Goal: Information Seeking & Learning: Learn about a topic

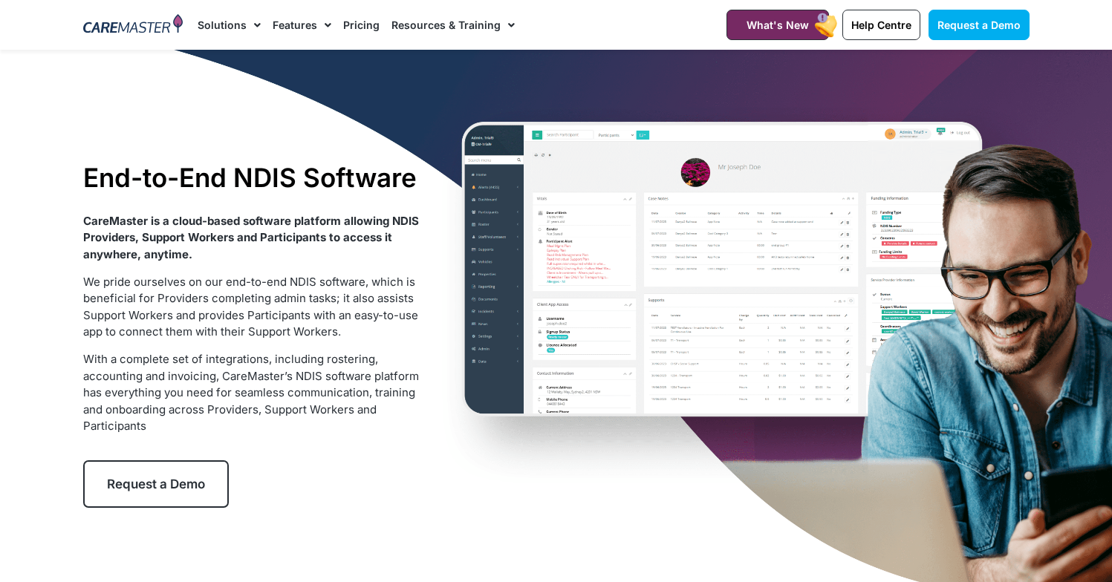
click at [355, 28] on link "Pricing" at bounding box center [361, 25] width 36 height 50
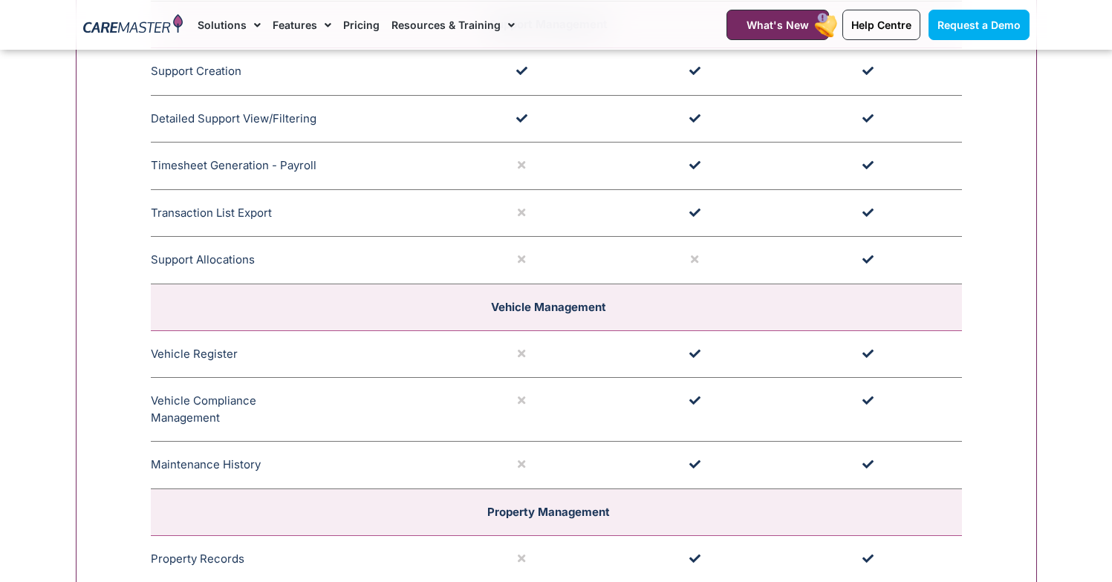
scroll to position [2899, 0]
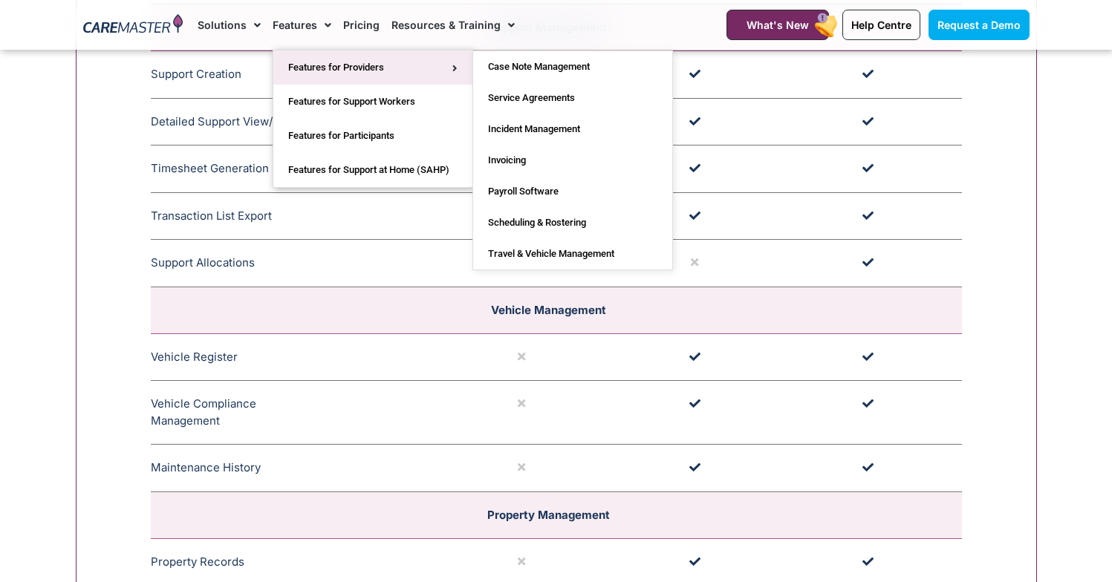
click at [320, 68] on link "Features for Providers" at bounding box center [372, 68] width 199 height 34
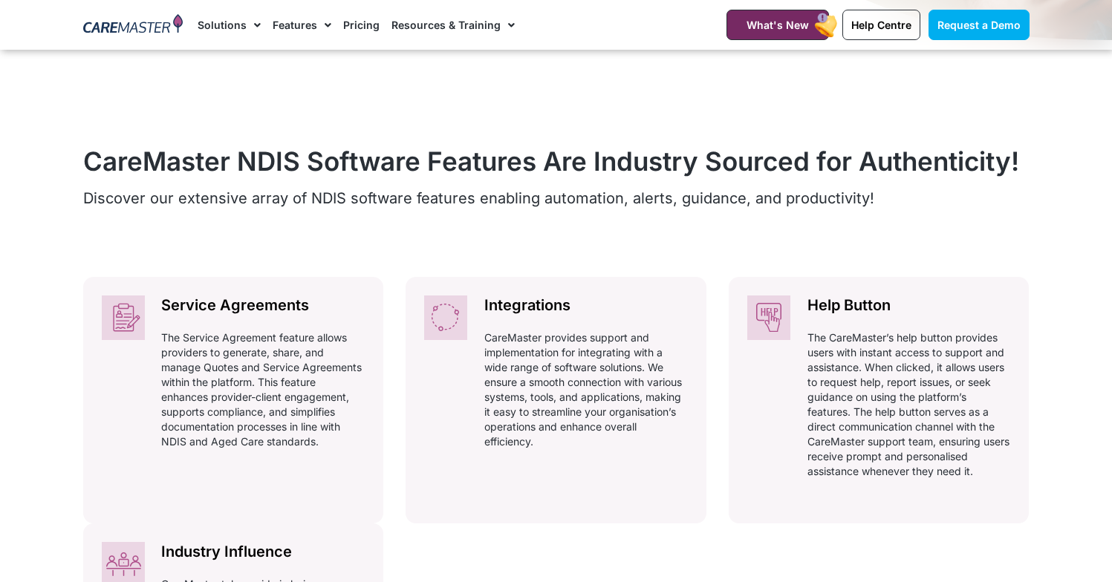
scroll to position [530, 0]
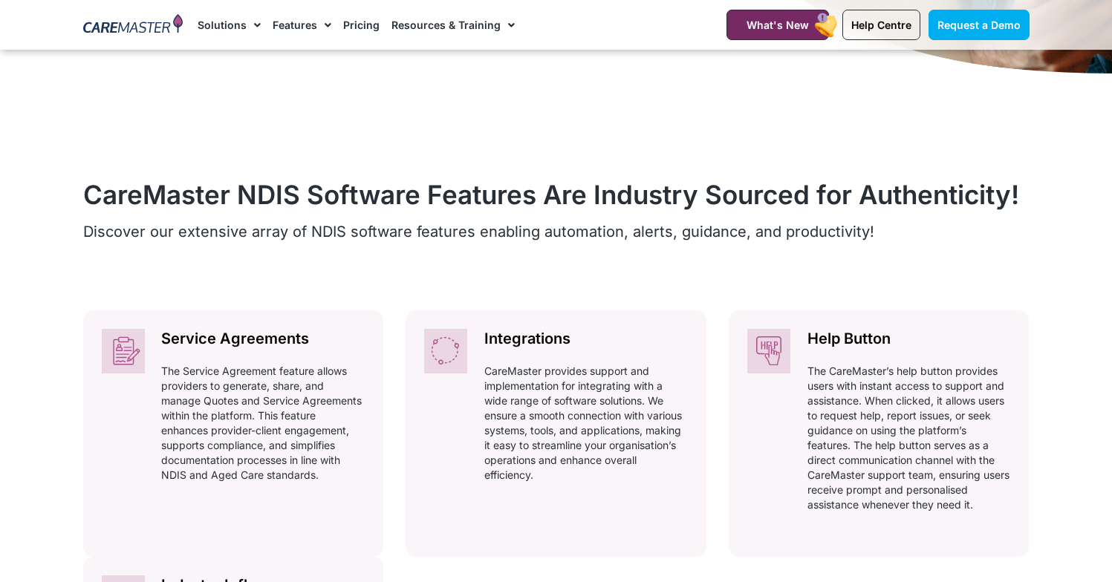
click at [368, 23] on link "Pricing" at bounding box center [361, 25] width 36 height 50
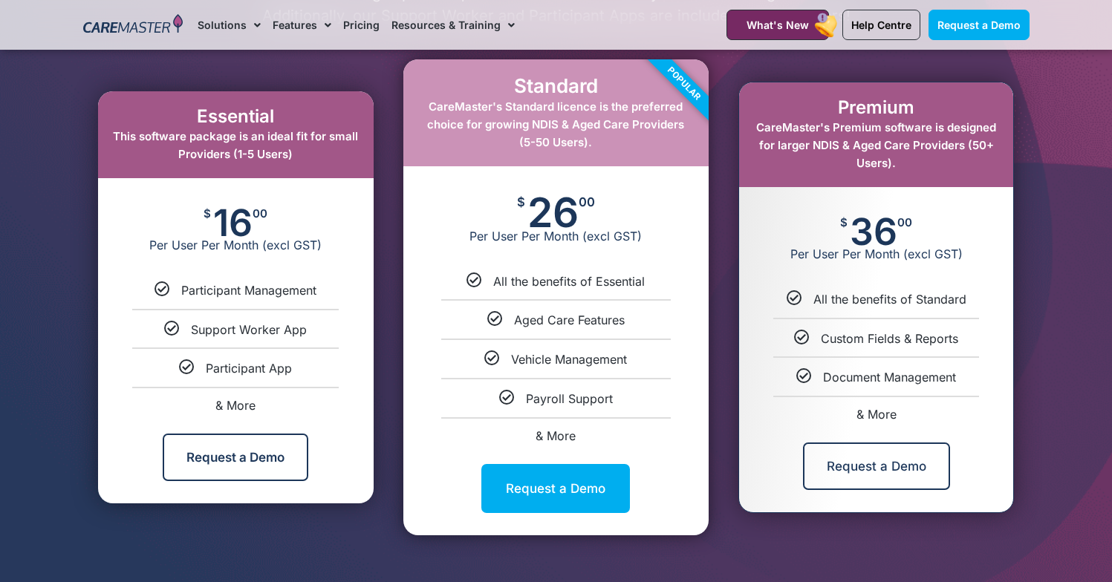
scroll to position [794, 0]
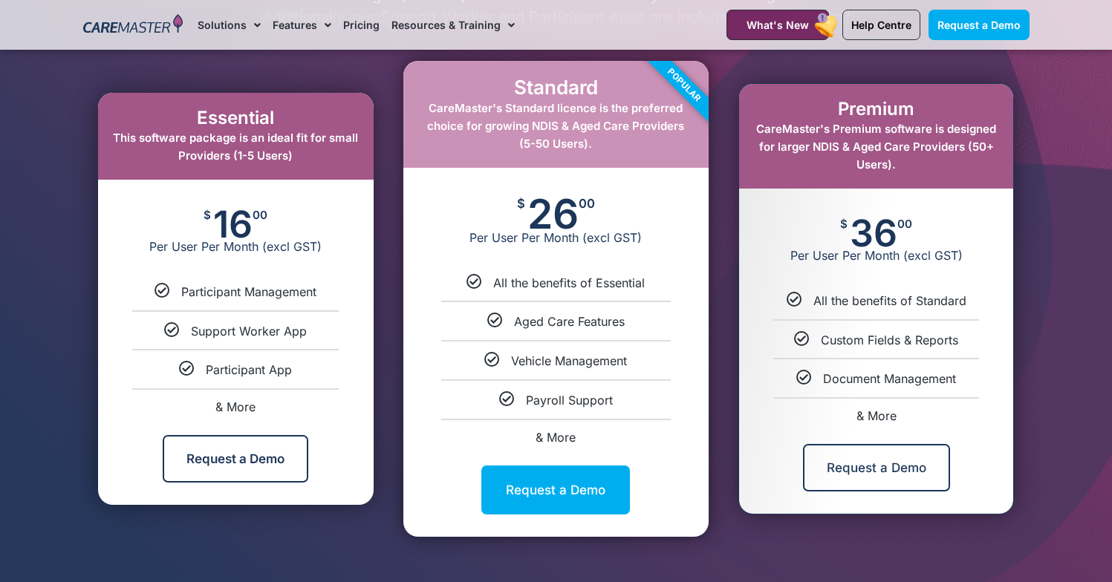
click at [868, 414] on span "& More" at bounding box center [876, 416] width 40 height 15
select select "***"
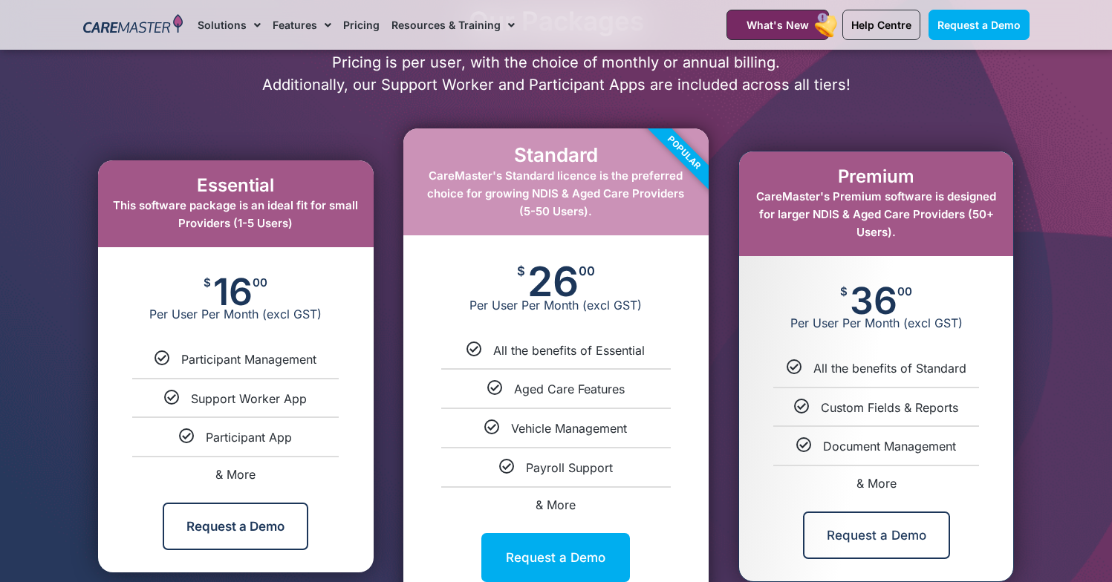
scroll to position [726, 0]
